Goal: Task Accomplishment & Management: Manage account settings

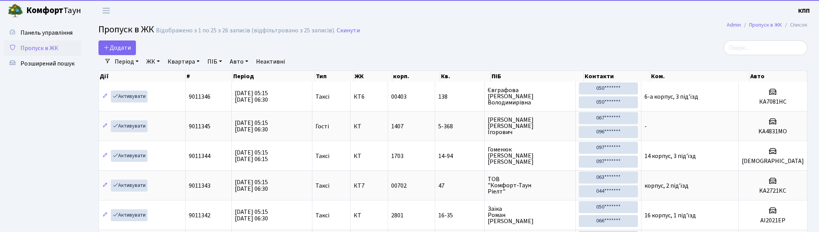
select select "25"
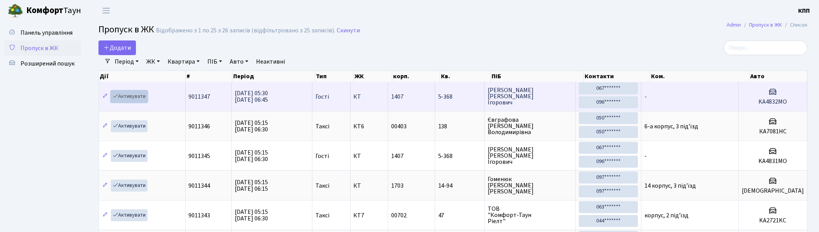
click at [130, 97] on link "Активувати" at bounding box center [129, 97] width 37 height 12
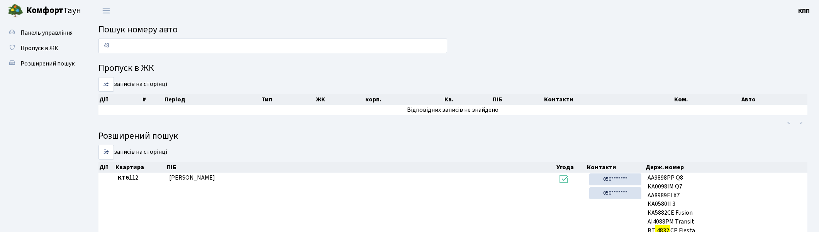
type input "4"
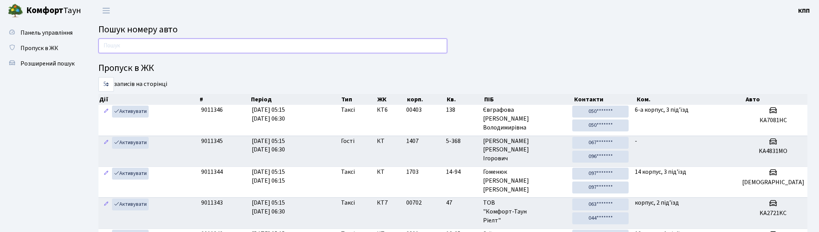
click at [128, 47] on input "text" at bounding box center [272, 46] width 349 height 15
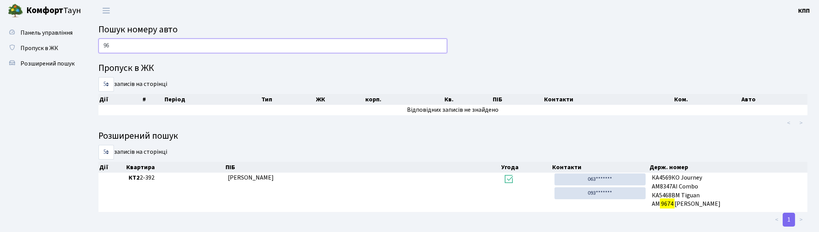
type input "9"
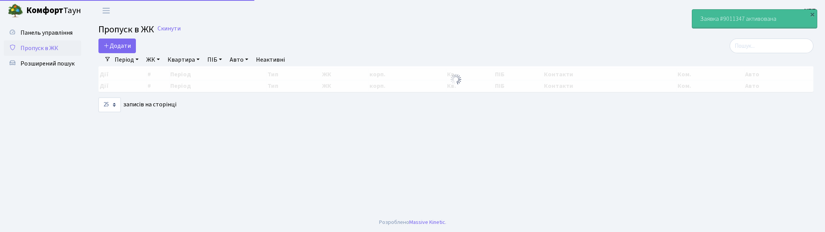
select select "25"
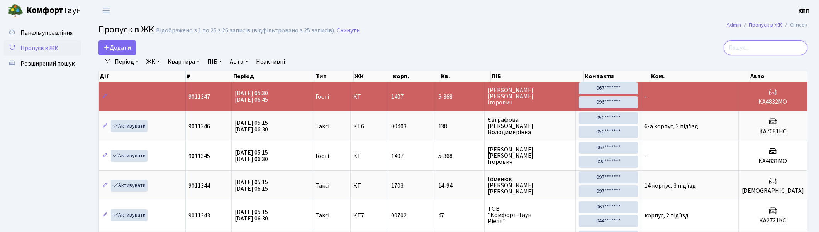
click at [781, 42] on input "search" at bounding box center [765, 48] width 84 height 15
